Goal: Communication & Community: Answer question/provide support

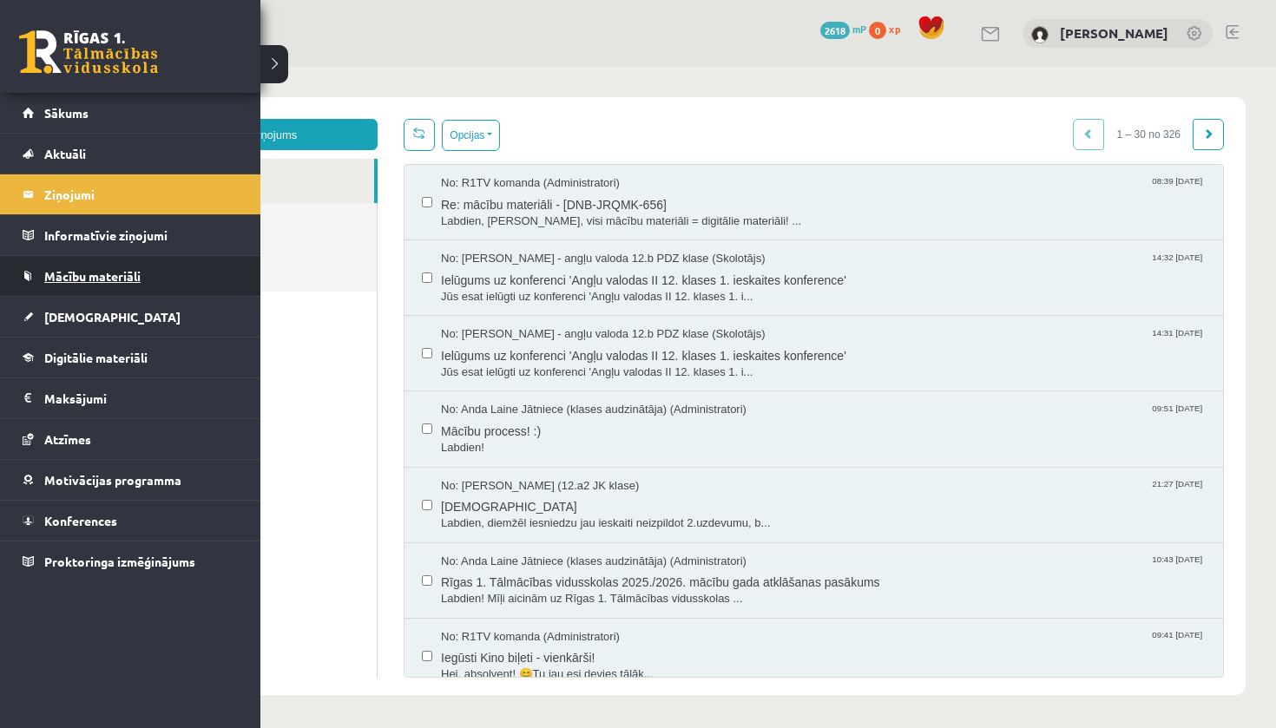
click at [62, 277] on span "Mācību materiāli" at bounding box center [92, 276] width 96 height 16
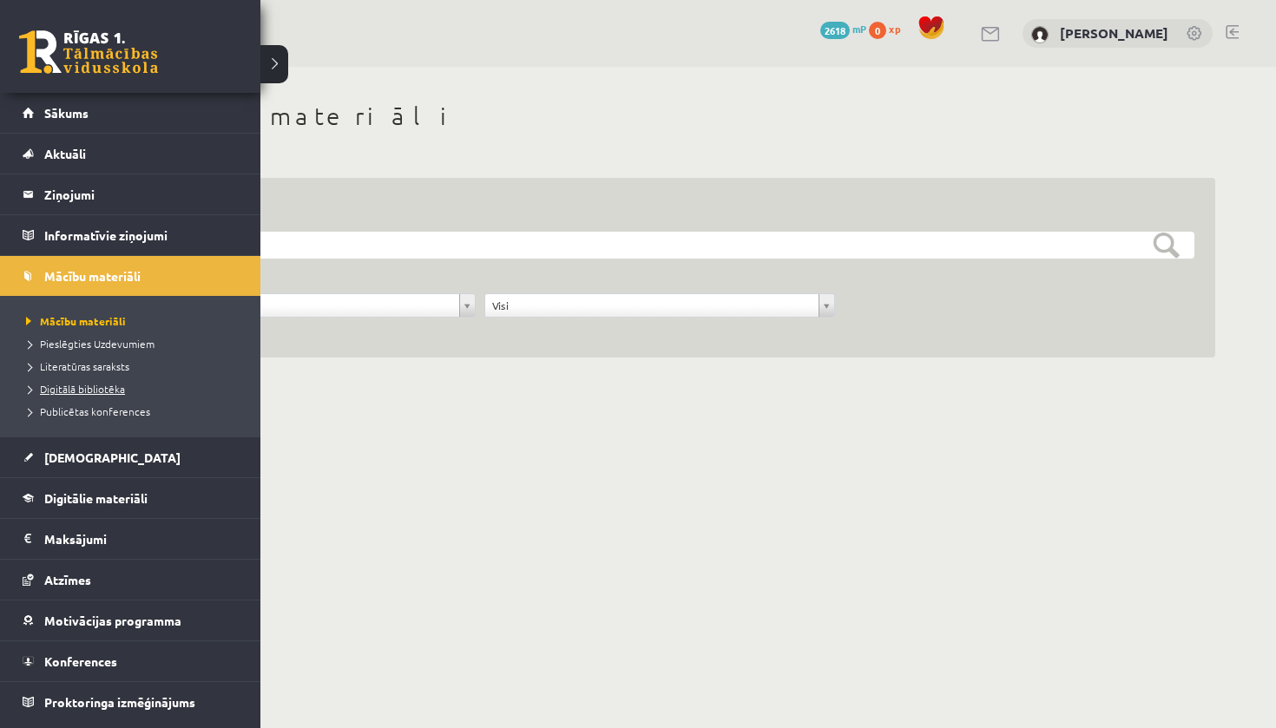
click at [80, 391] on span "Digitālā bibliotēka" at bounding box center [73, 389] width 103 height 14
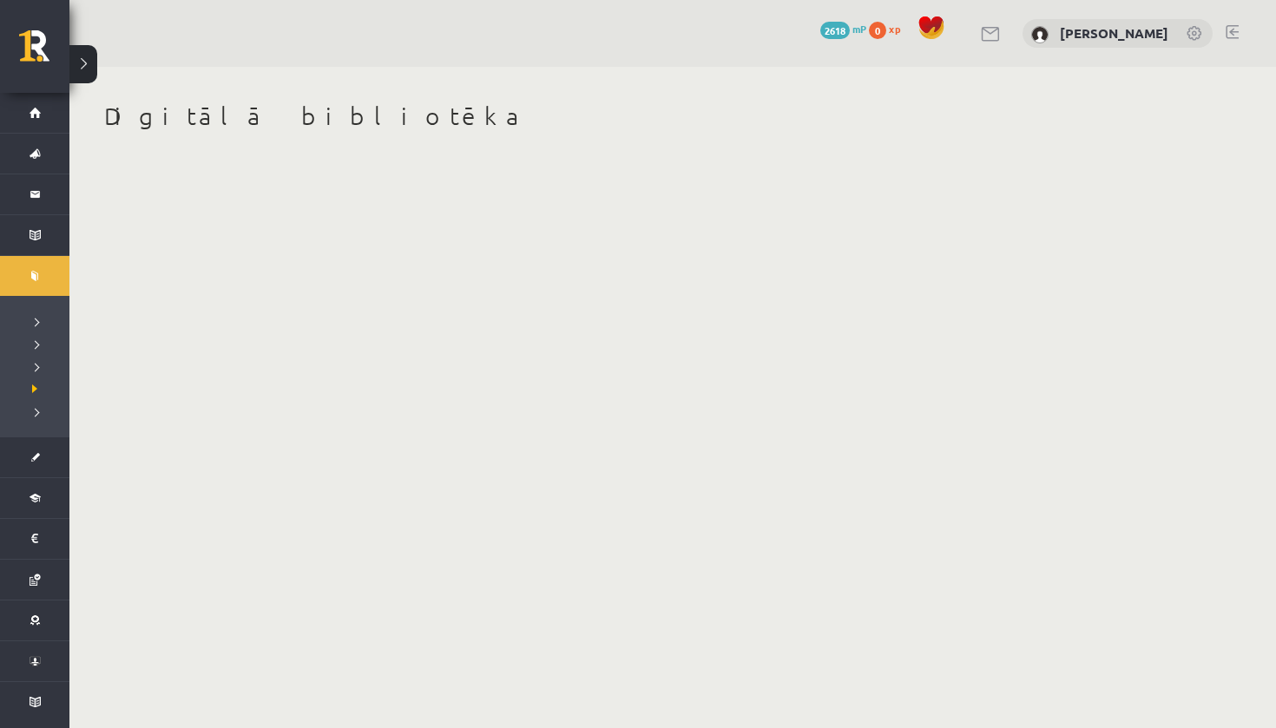
click at [713, 367] on body "0 Dāvanas 2618 mP 0 xp [PERSON_NAME] Sākums Aktuāli Kā mācīties eSKOLĀ Kontakti…" at bounding box center [638, 364] width 1276 height 728
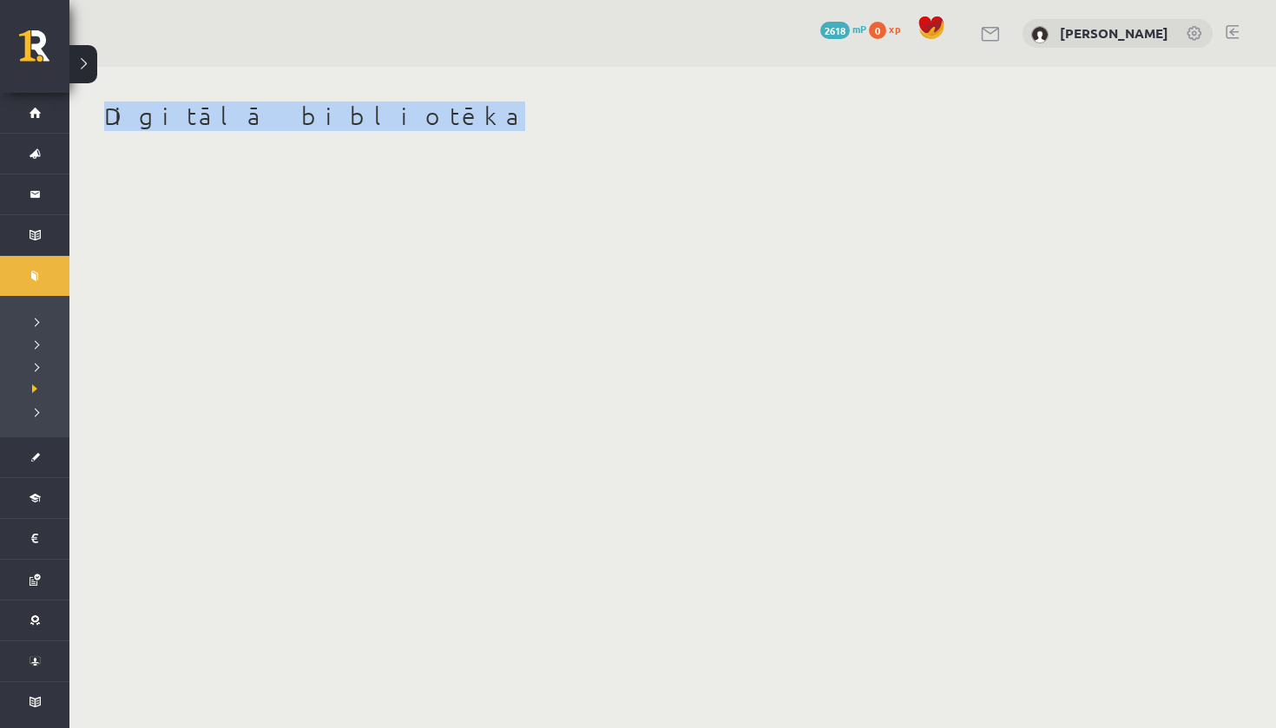
click at [713, 367] on body "0 Dāvanas 2618 mP 0 xp [PERSON_NAME] Sākums Aktuāli Kā mācīties eSKOLĀ Kontakti…" at bounding box center [638, 364] width 1276 height 728
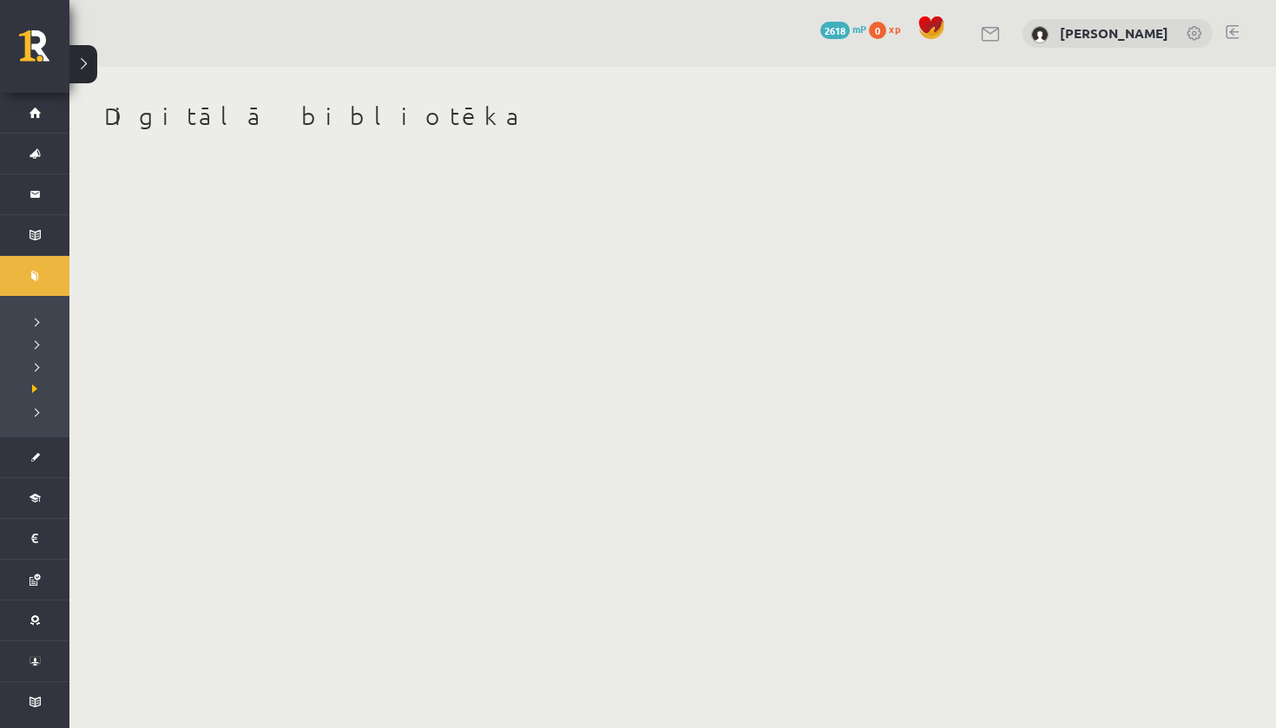
click at [345, 49] on div "0 Dāvanas 2618 mP 0 xp [PERSON_NAME]" at bounding box center [672, 33] width 1206 height 67
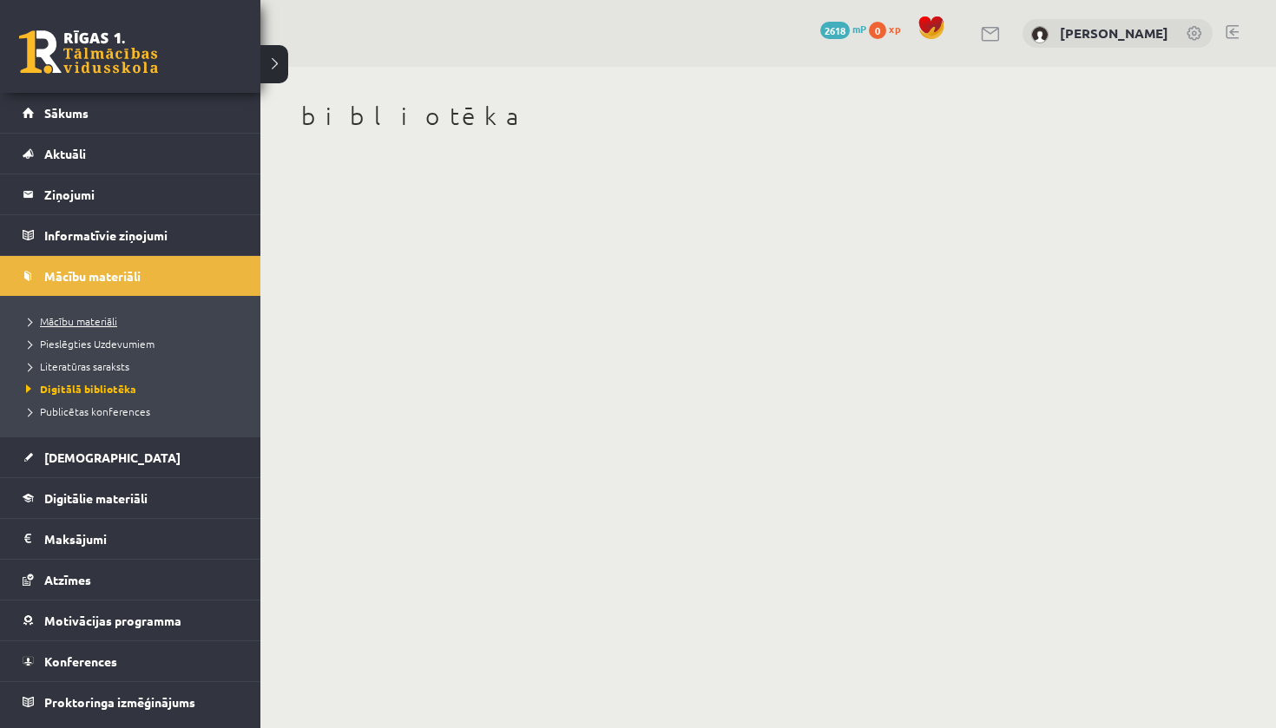
click at [73, 321] on span "Mācību materiāli" at bounding box center [69, 321] width 95 height 14
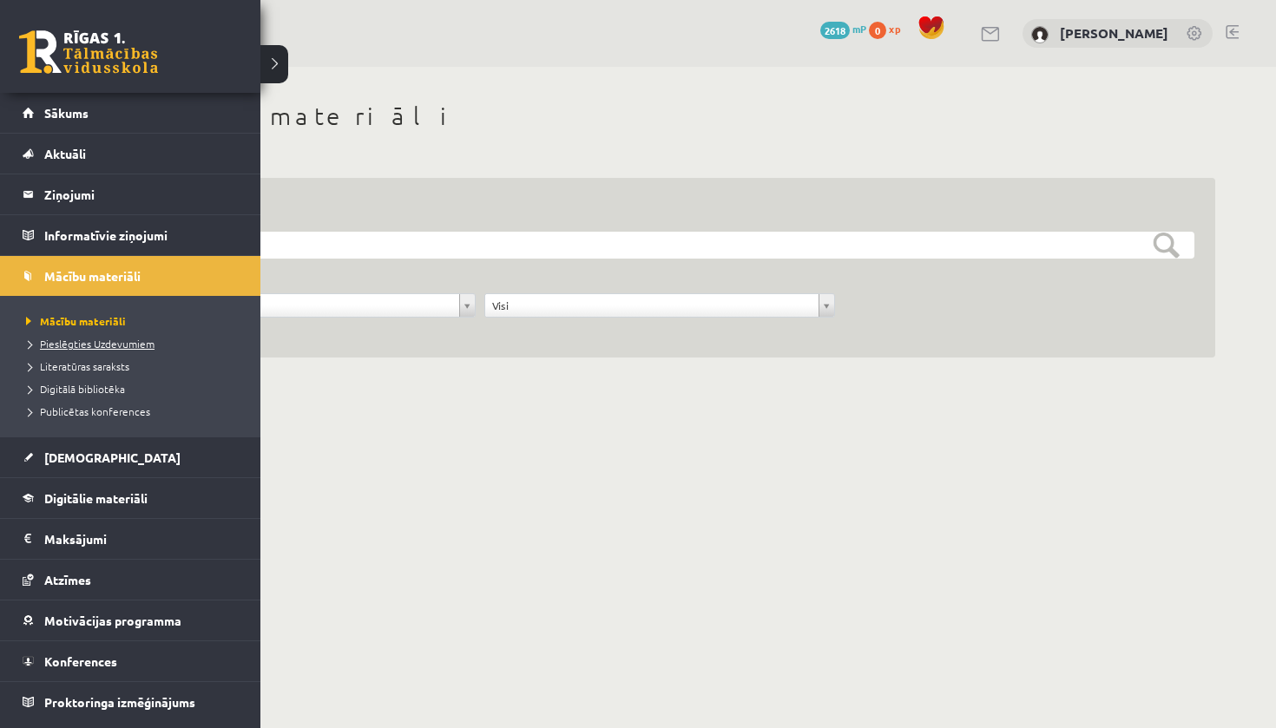
click at [115, 348] on span "Pieslēgties Uzdevumiem" at bounding box center [88, 344] width 133 height 14
click at [64, 369] on span "Literatūras saraksts" at bounding box center [76, 366] width 108 height 14
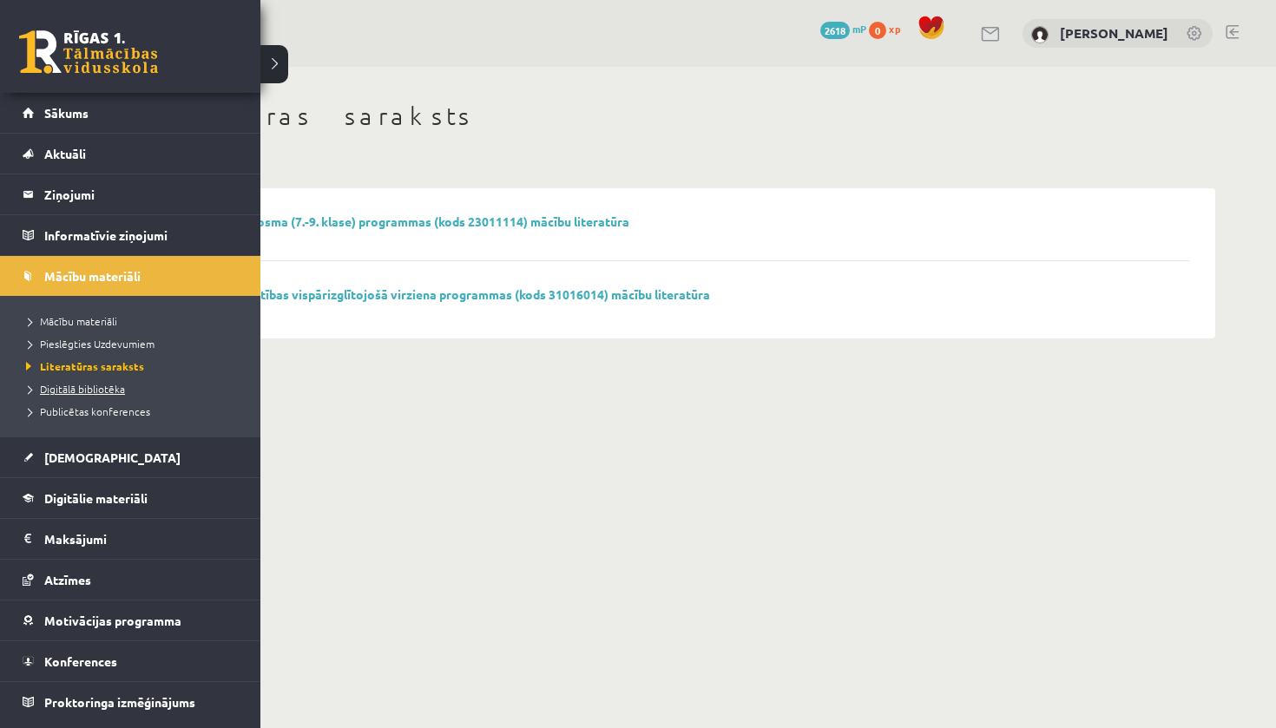
click at [75, 390] on span "Digitālā bibliotēka" at bounding box center [73, 389] width 103 height 14
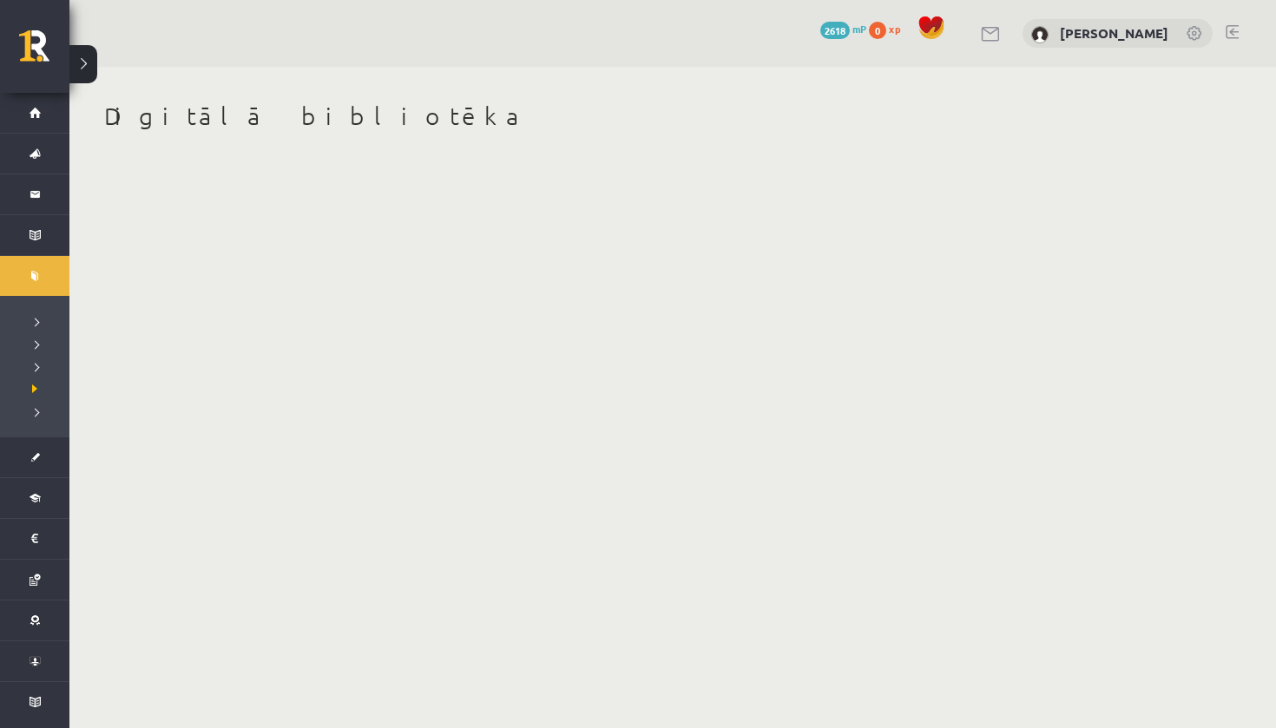
click at [638, 379] on body "0 Dāvanas 2618 mP 0 xp [PERSON_NAME] Sākums Aktuāli Kā mācīties eSKOLĀ Kontakti…" at bounding box center [638, 364] width 1276 height 728
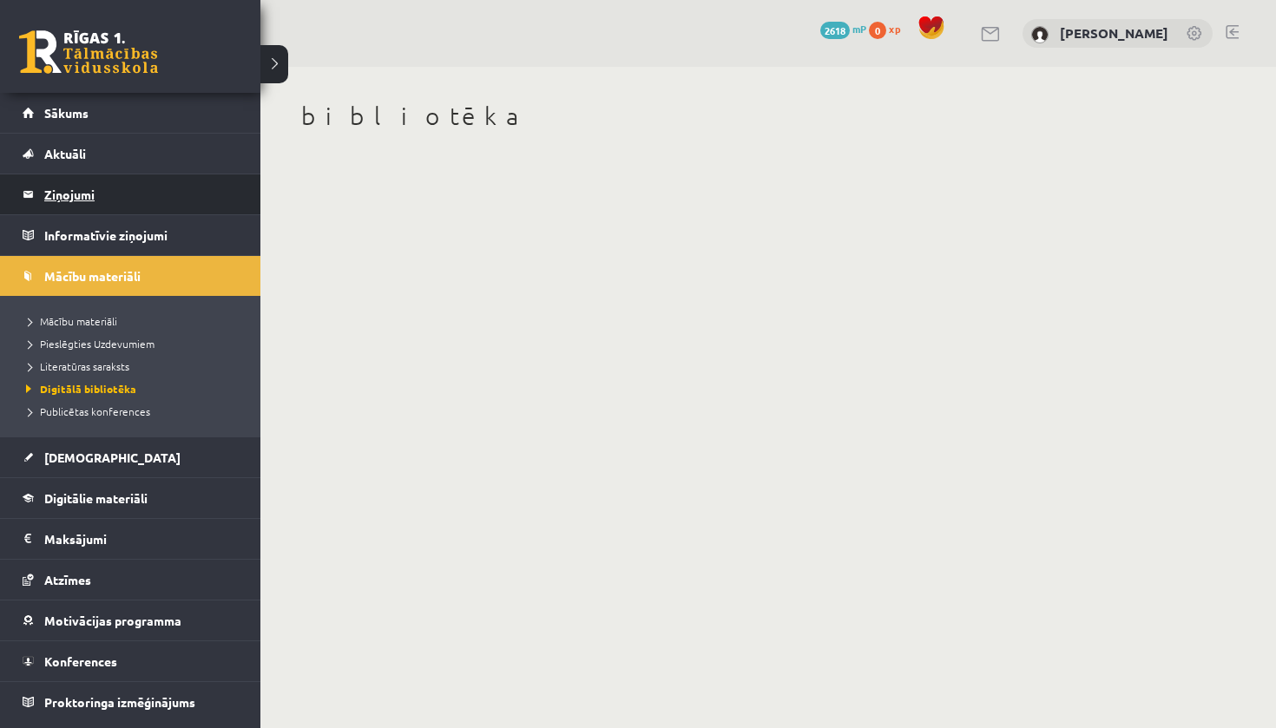
click at [90, 204] on legend "Ziņojumi 0" at bounding box center [141, 194] width 194 height 40
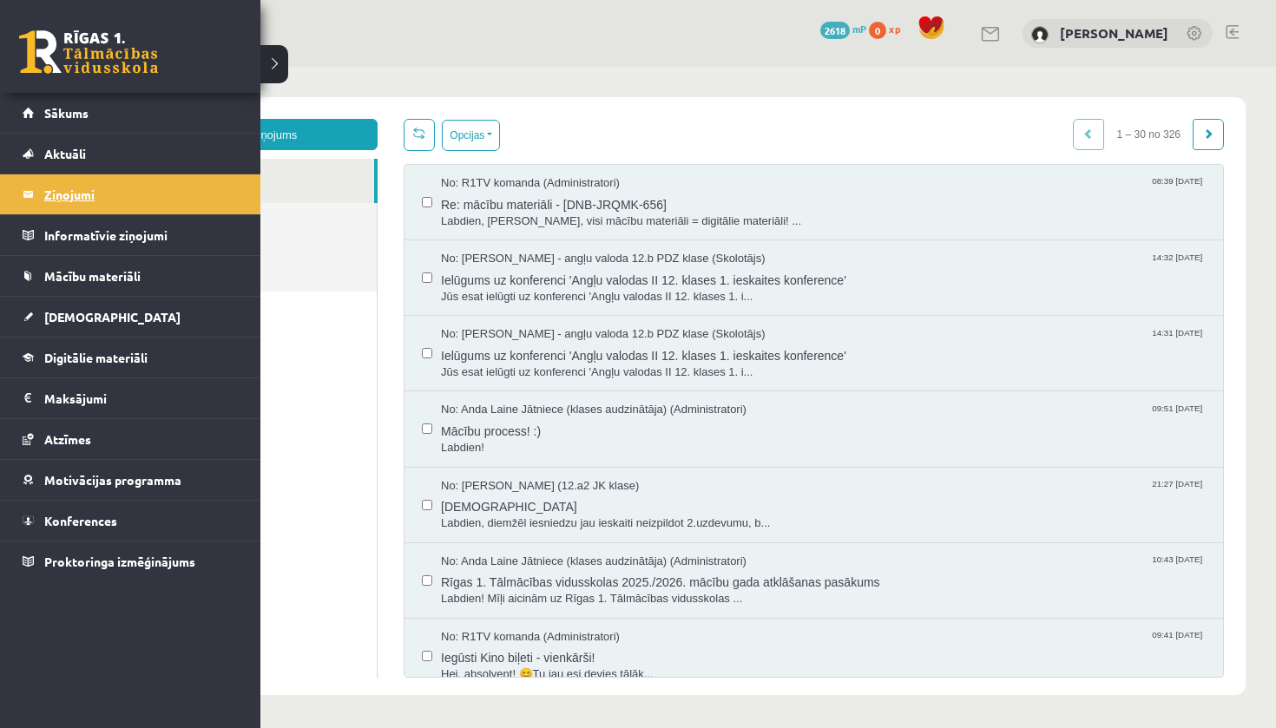
click at [92, 204] on legend "Ziņojumi 0" at bounding box center [141, 194] width 194 height 40
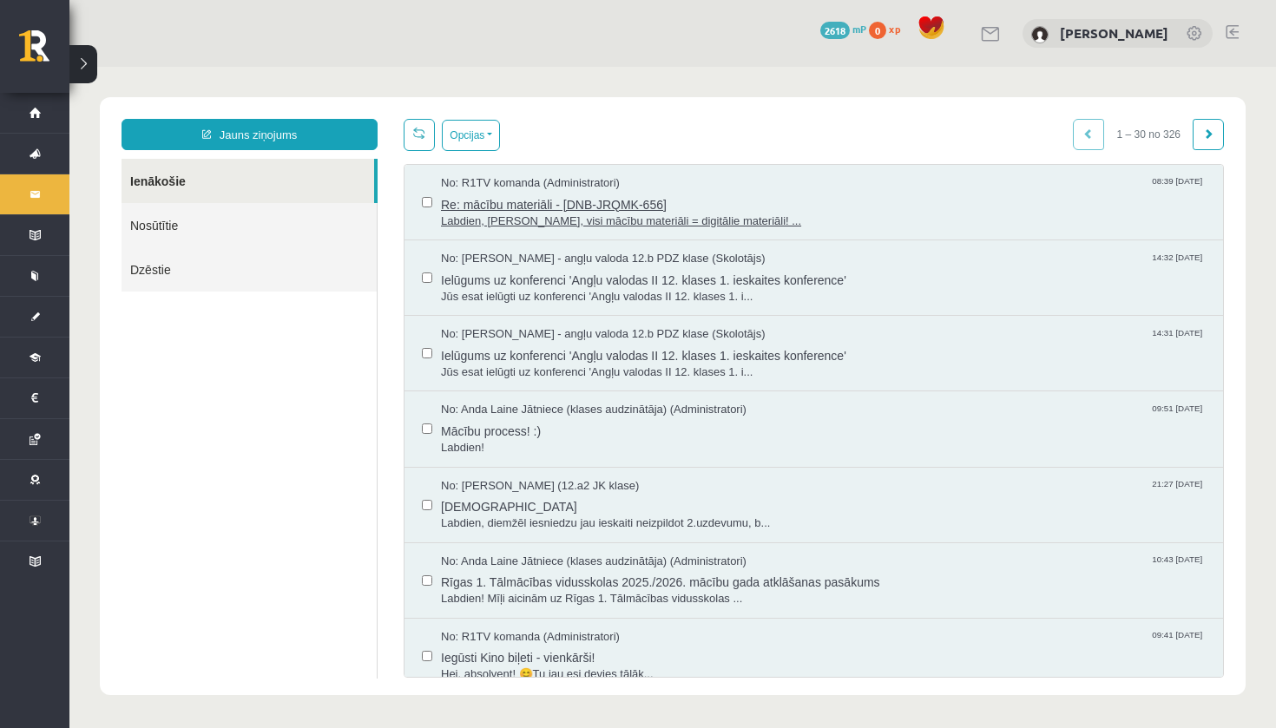
click at [487, 218] on span "Labdien, [PERSON_NAME], visi mācību materiāli = digitālie materiāli! ..." at bounding box center [823, 222] width 765 height 16
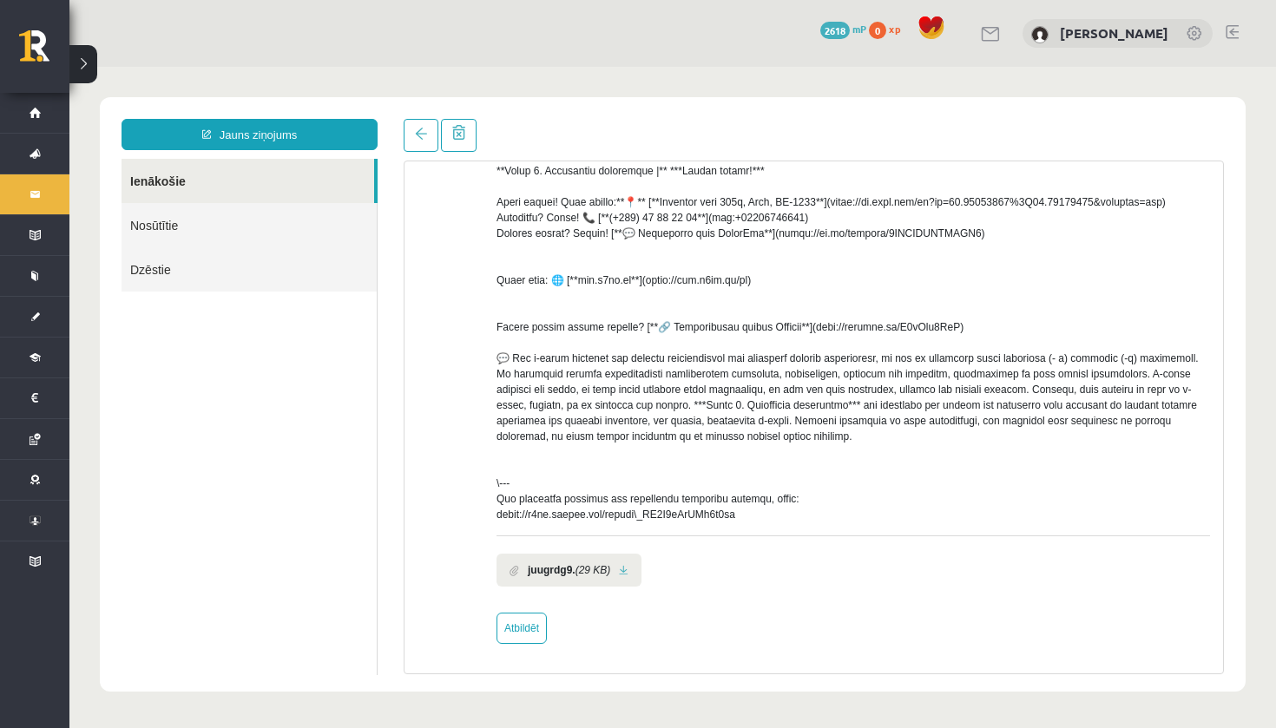
scroll to position [483, 0]
click at [533, 625] on link "Atbildēt" at bounding box center [521, 628] width 50 height 31
type input "**********"
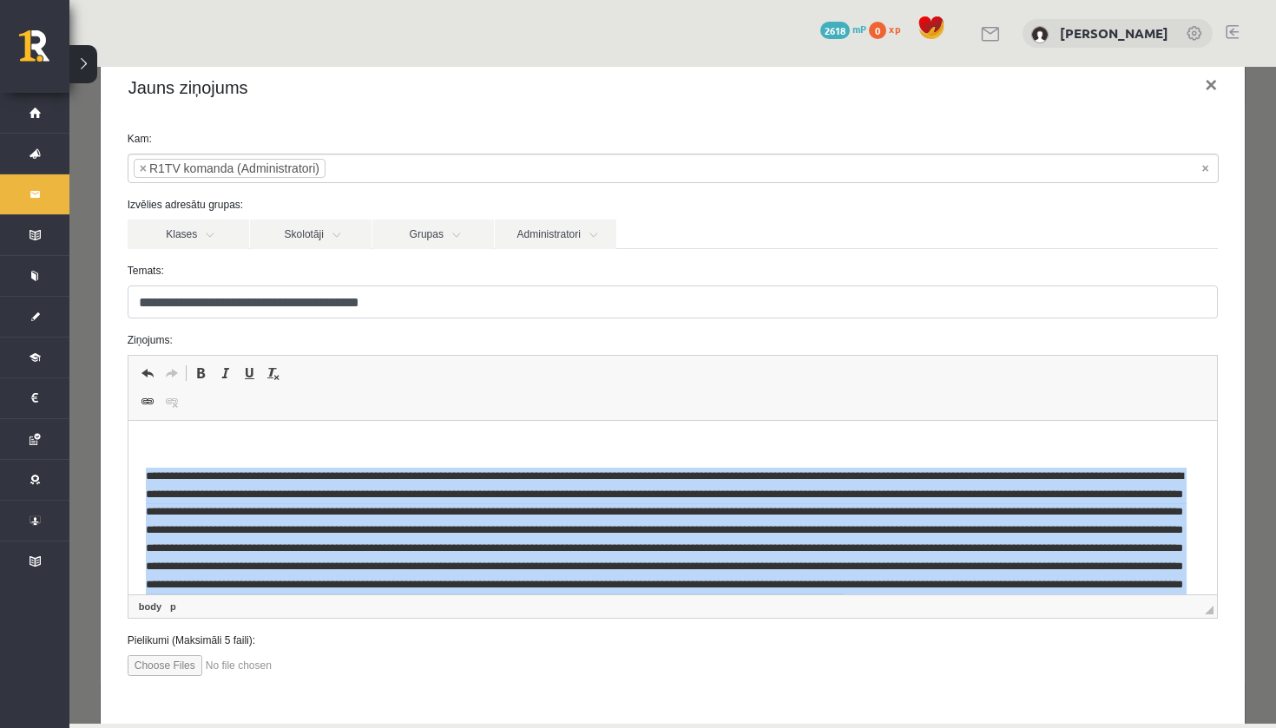
scroll to position [4, 0]
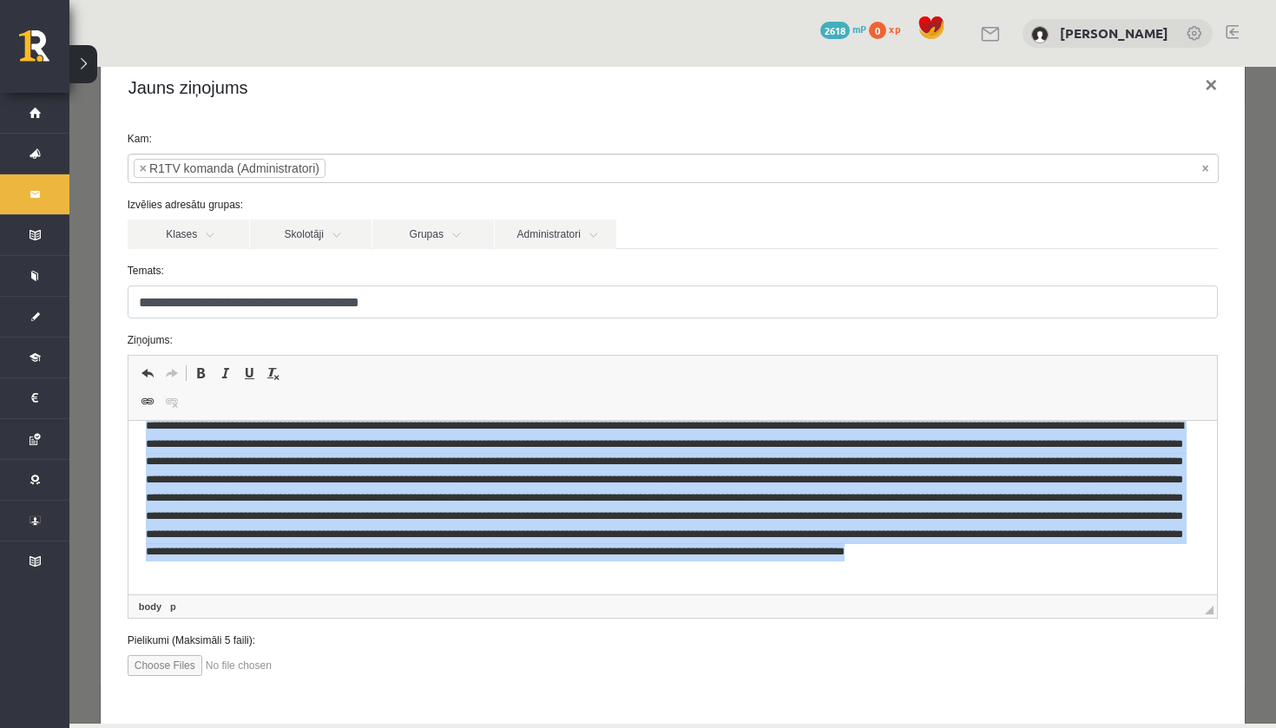
drag, startPoint x: 139, startPoint y: 470, endPoint x: 921, endPoint y: 675, distance: 808.6
click at [921, 591] on html at bounding box center [672, 481] width 1089 height 220
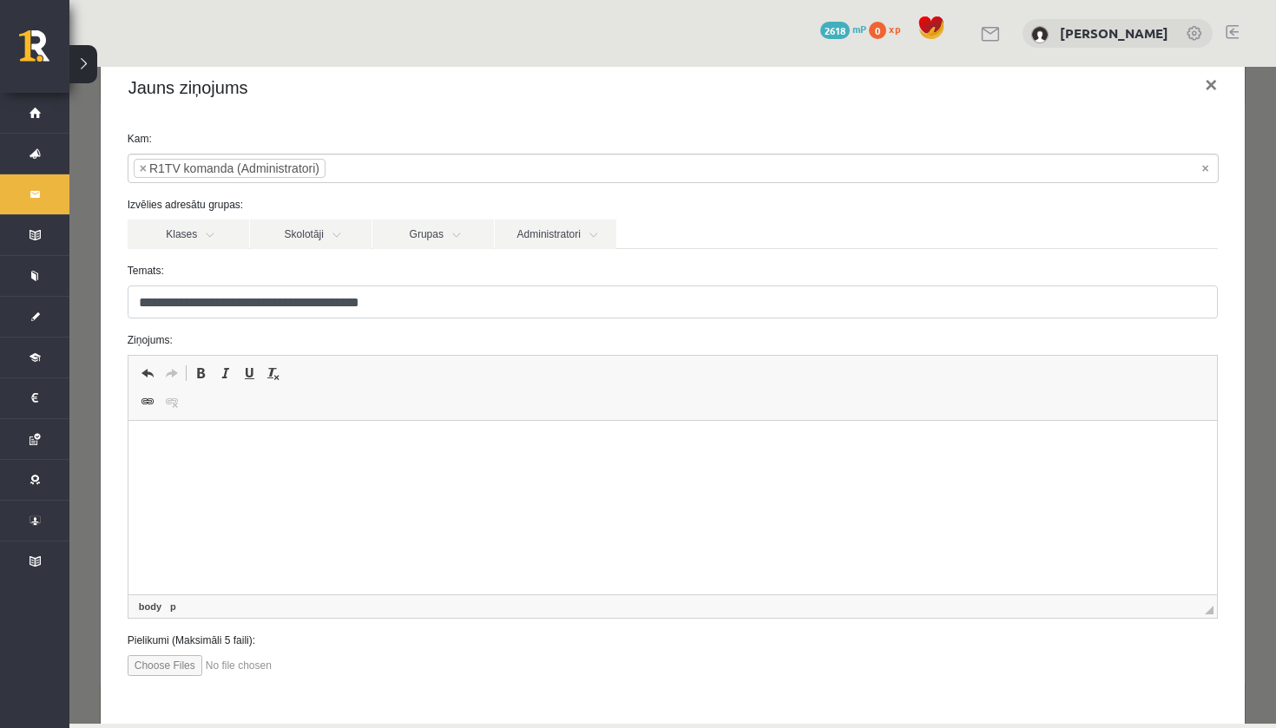
scroll to position [0, 0]
click at [153, 377] on span at bounding box center [148, 373] width 14 height 14
click at [152, 377] on span at bounding box center [148, 373] width 14 height 14
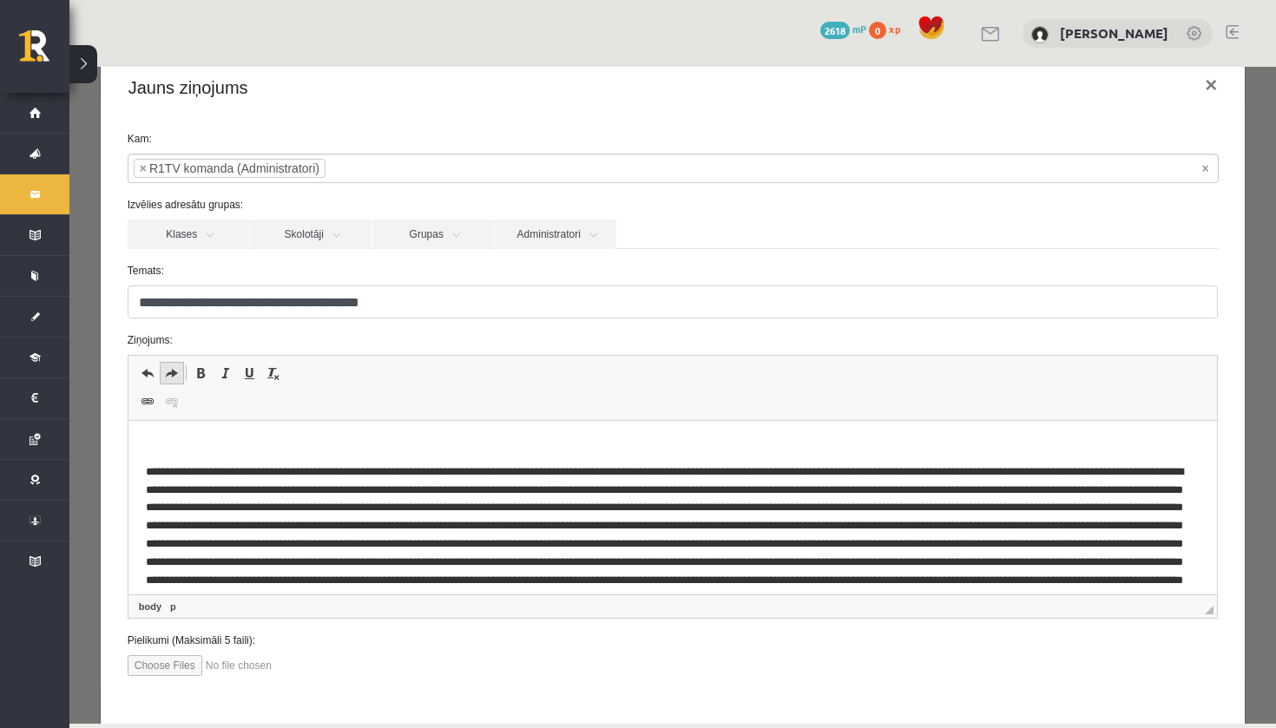
click at [177, 375] on span at bounding box center [172, 373] width 14 height 14
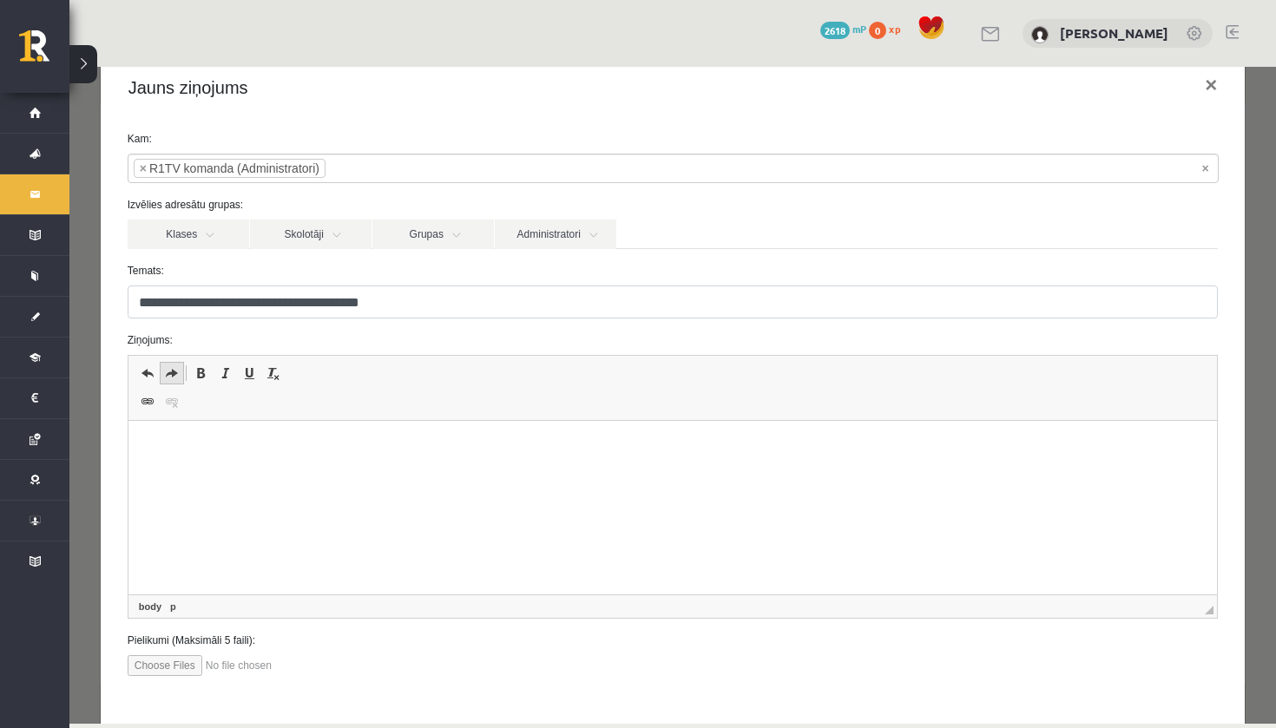
click at [177, 375] on span at bounding box center [172, 373] width 14 height 14
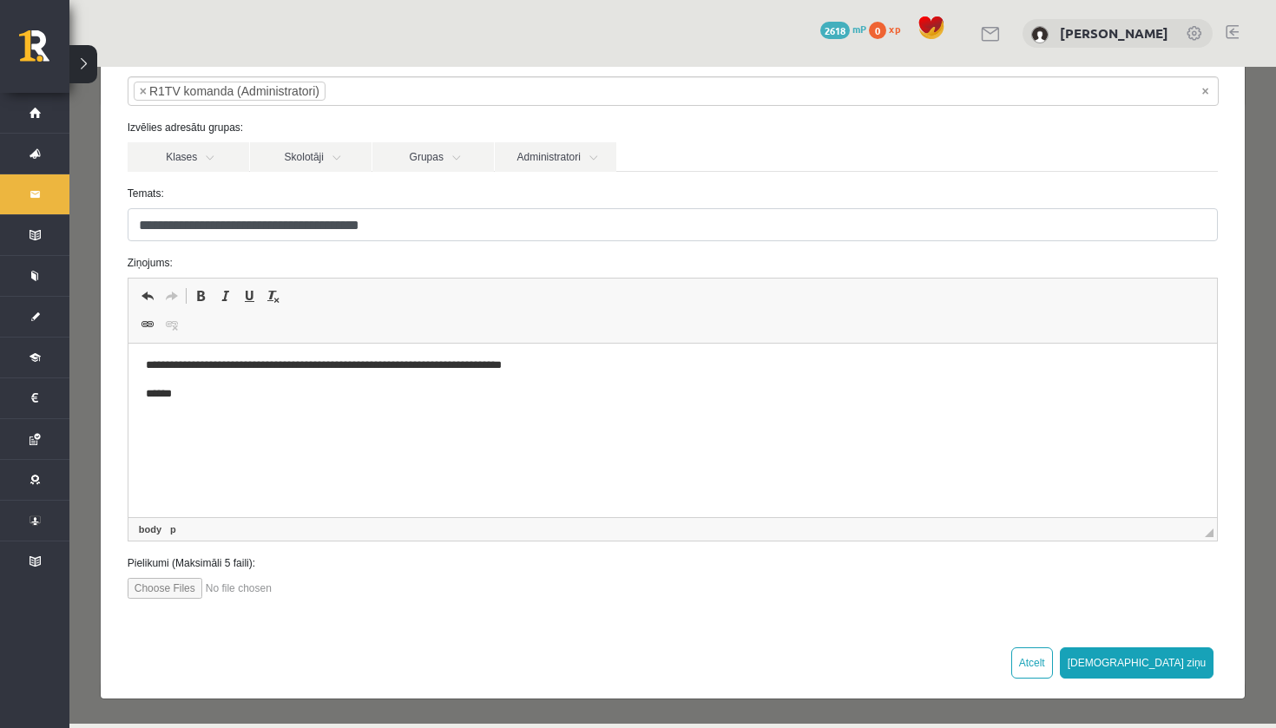
scroll to position [110, 0]
click at [1194, 670] on button "[DEMOGRAPHIC_DATA] ziņu" at bounding box center [1137, 663] width 154 height 31
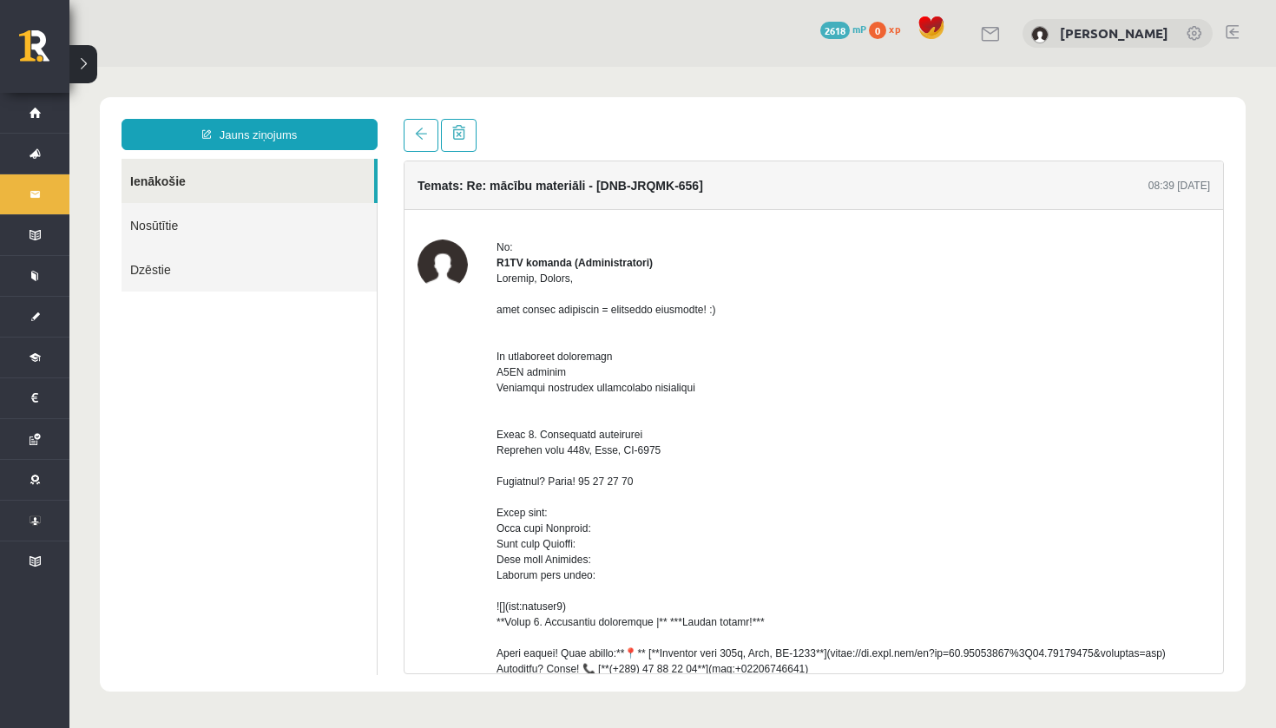
scroll to position [0, 0]
